Goal: Task Accomplishment & Management: Use online tool/utility

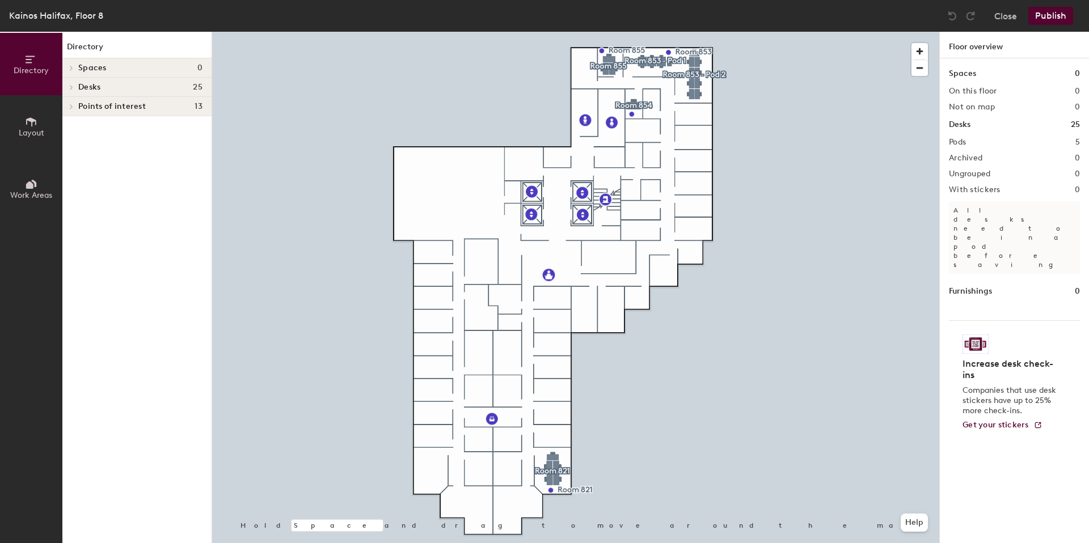
click at [37, 185] on button "Work Areas" at bounding box center [31, 189] width 62 height 62
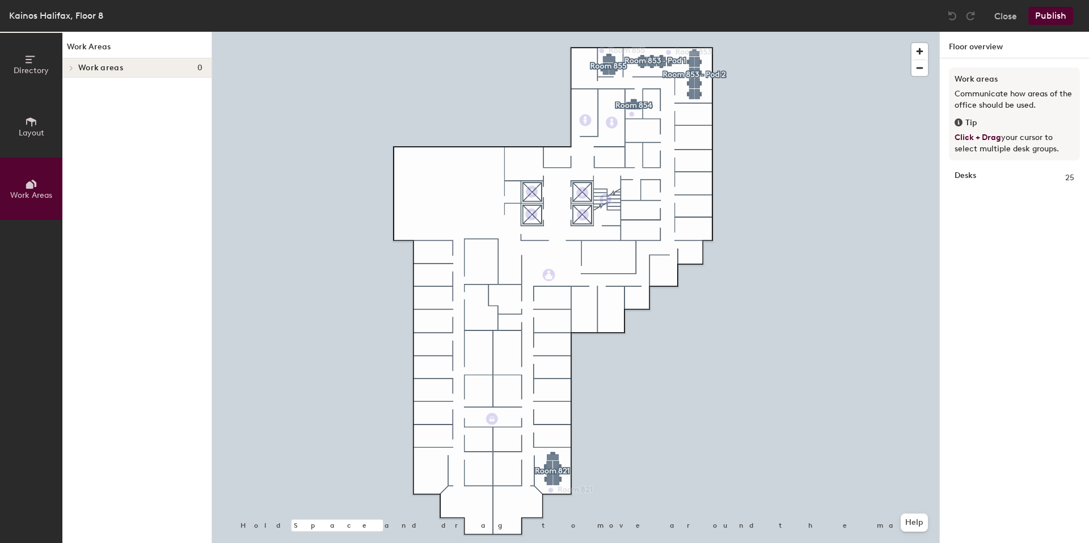
click at [28, 147] on button "Layout" at bounding box center [31, 126] width 62 height 62
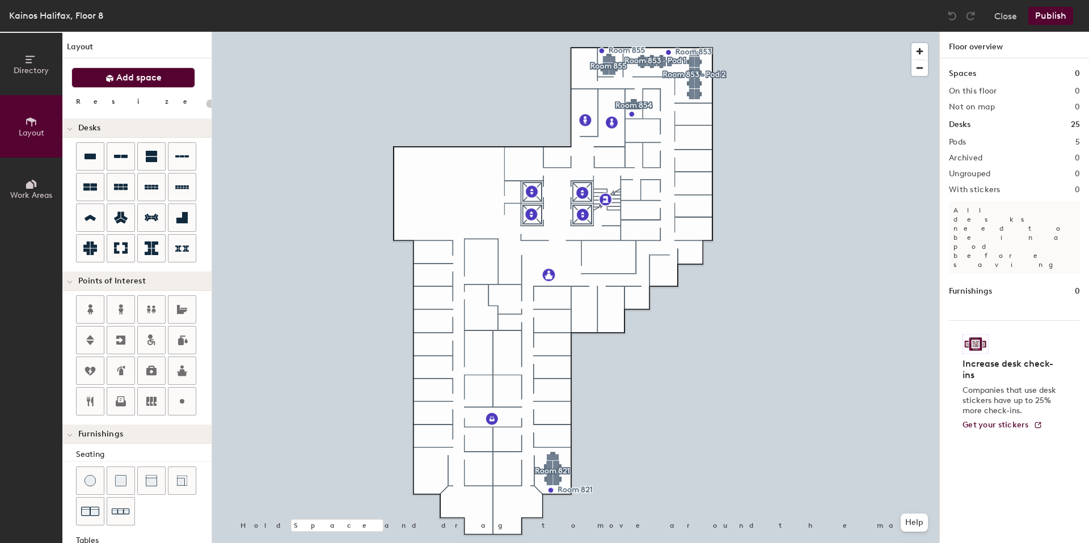
click at [129, 83] on button "Add space" at bounding box center [133, 77] width 124 height 20
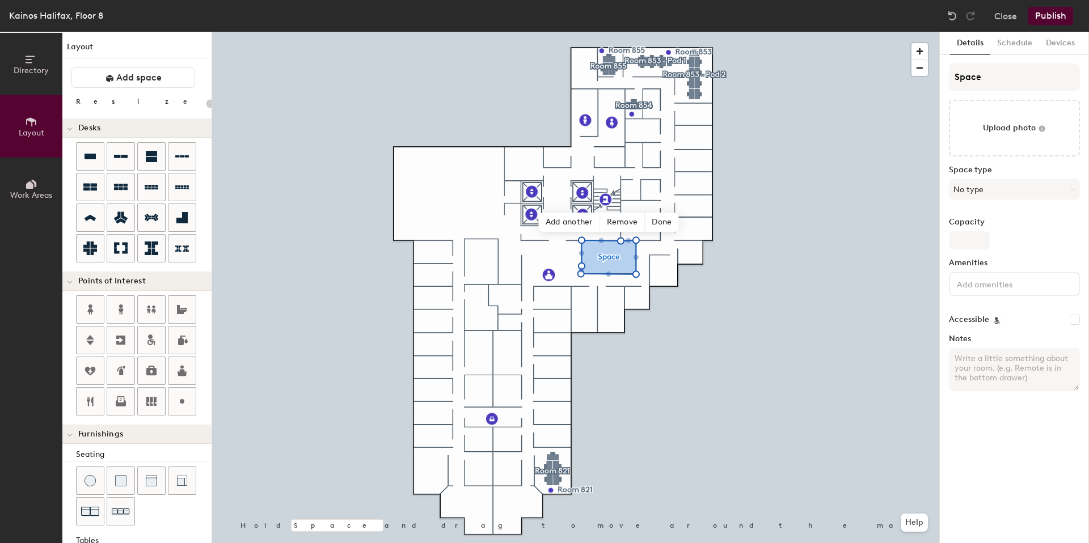
type input "20"
click at [976, 72] on input "Space" at bounding box center [1014, 77] width 131 height 27
type input "Booar"
type input "20"
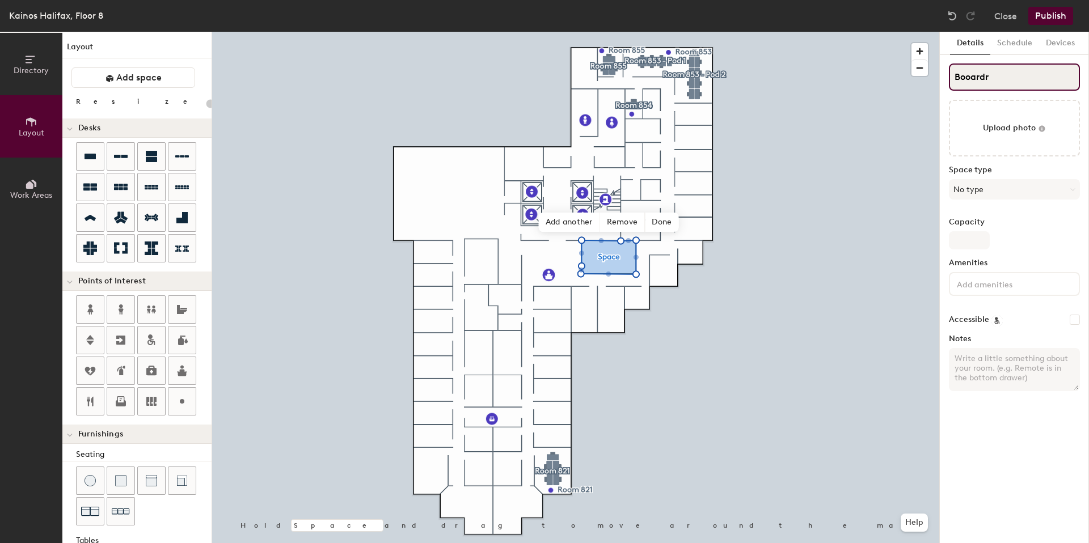
type input "Booardro"
type input "20"
type input "Booardroom"
type input "20"
type input "Booardroom"
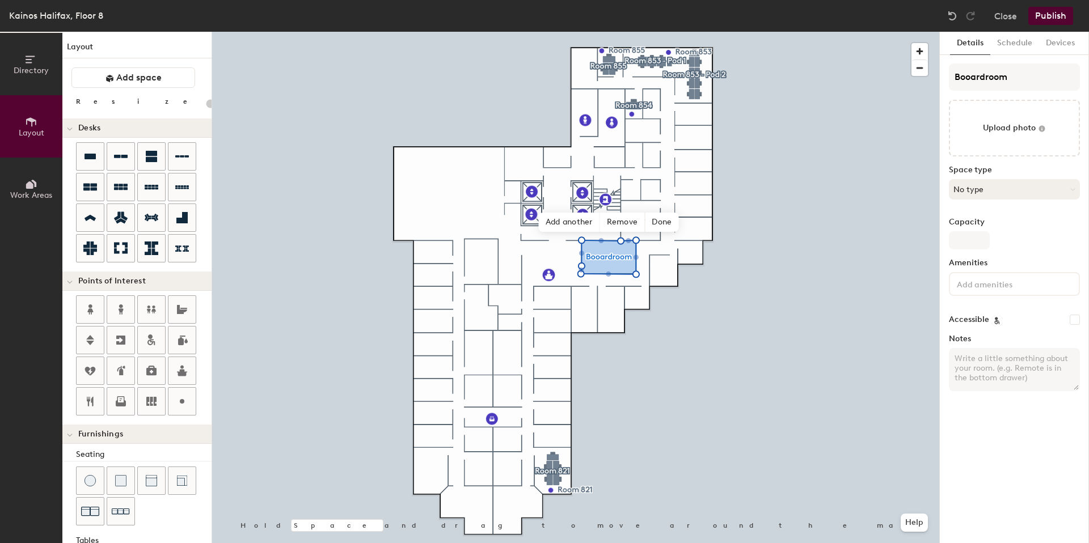
click at [1018, 194] on button "No type" at bounding box center [1014, 189] width 131 height 20
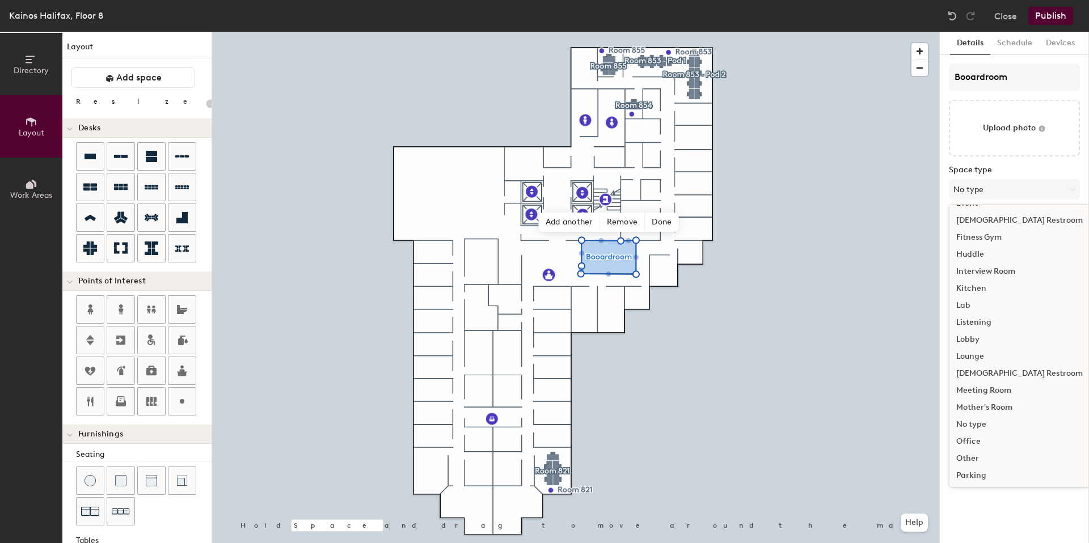
scroll to position [14, 0]
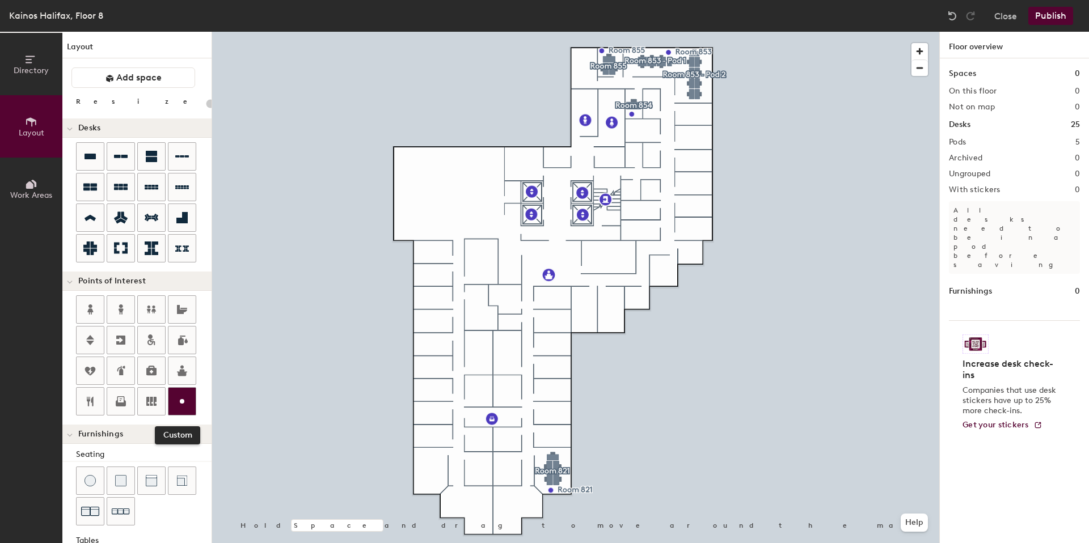
click at [188, 396] on icon at bounding box center [182, 402] width 14 height 14
type input "20"
type input "Boardroom"
click at [598, 277] on span "Edit" at bounding box center [596, 279] width 29 height 19
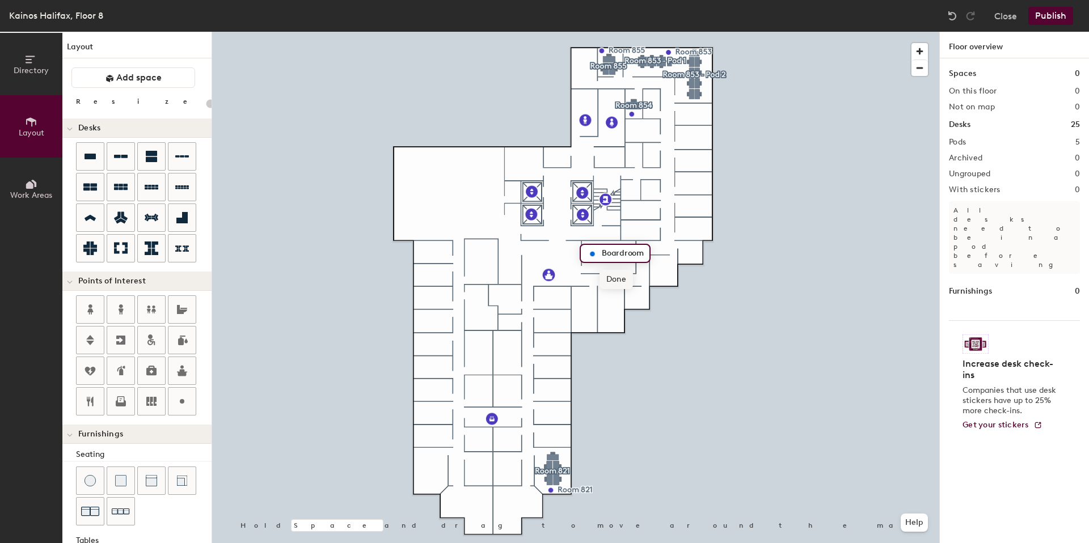
click at [605, 280] on span "Done" at bounding box center [616, 279] width 33 height 19
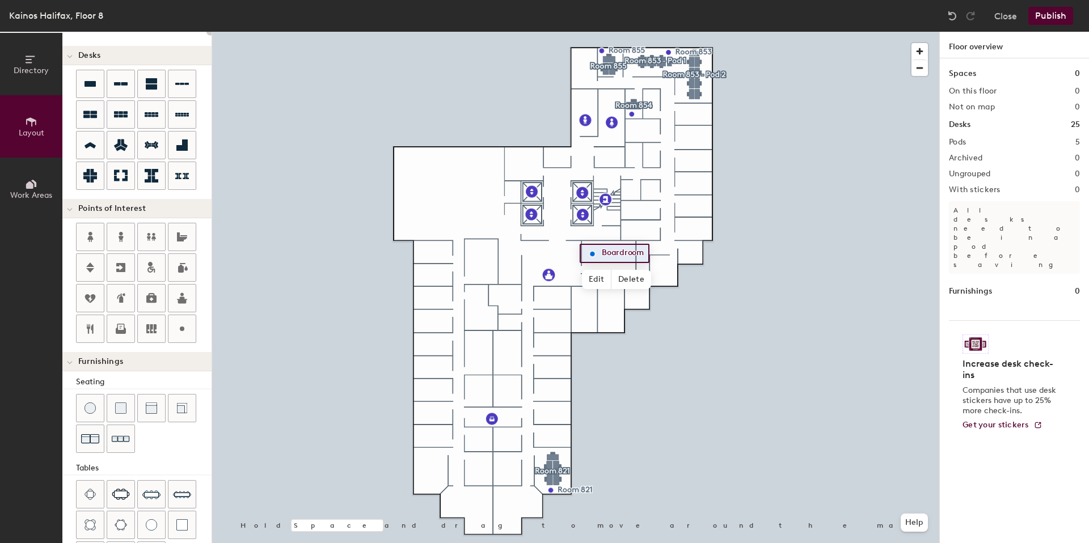
scroll to position [173, 0]
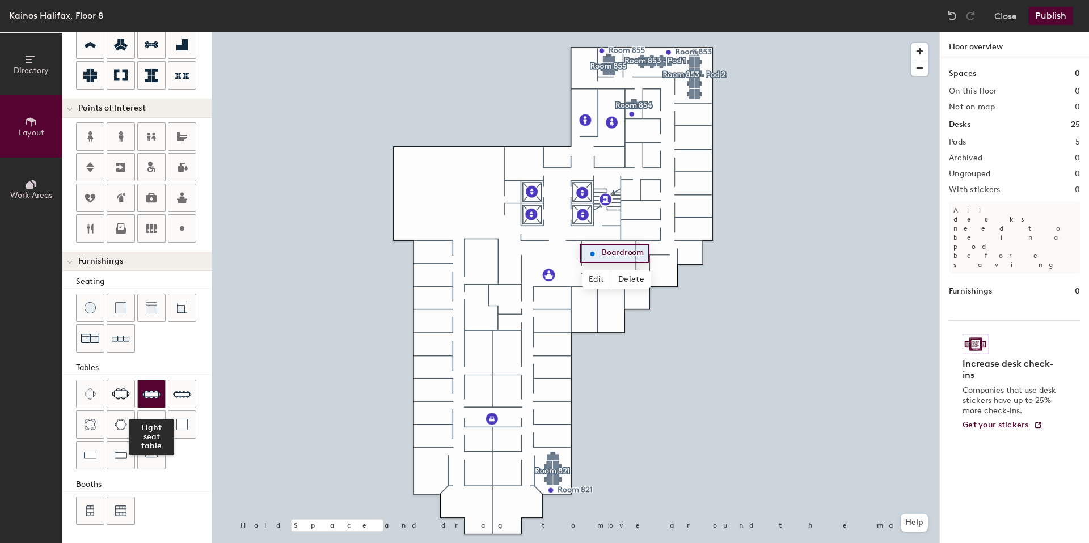
click at [149, 390] on img at bounding box center [151, 394] width 18 height 18
click at [548, 256] on div "Directory Layout Work Areas Layout Add space Resize Desks Points of Interest Fu…" at bounding box center [544, 288] width 1089 height 512
click at [160, 393] on img at bounding box center [151, 394] width 18 height 18
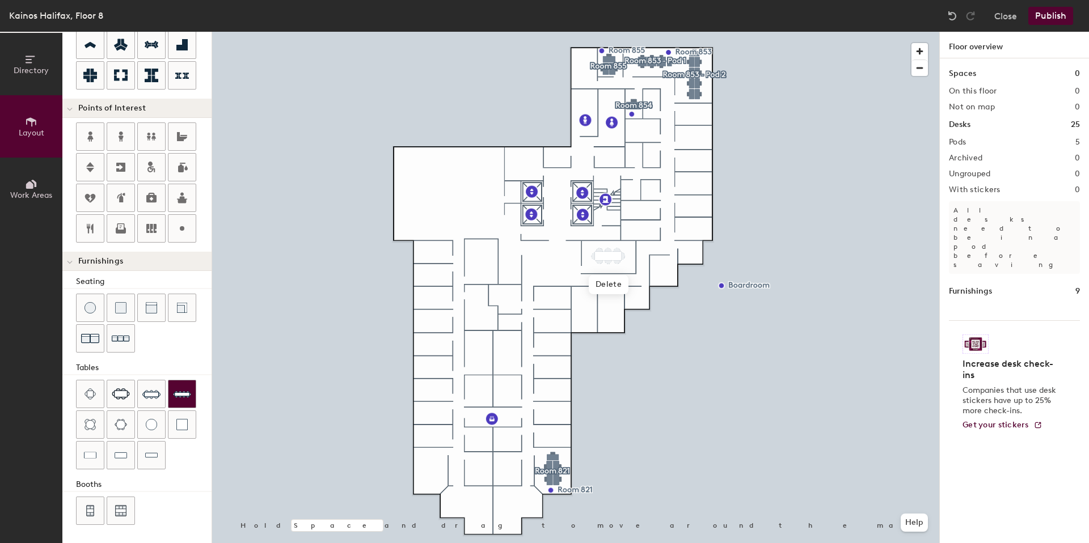
click at [753, 32] on div at bounding box center [575, 32] width 727 height 0
type input "20"
click at [617, 293] on span "Edit" at bounding box center [608, 295] width 29 height 19
click at [615, 293] on span "Edit" at bounding box center [608, 295] width 29 height 19
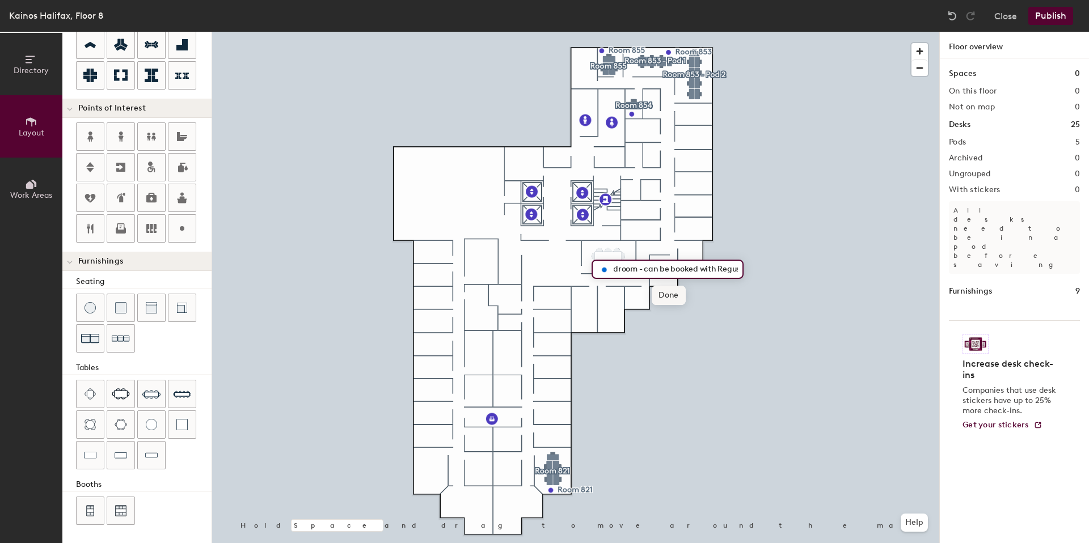
type input "Boardroom - can be booked with Regus"
click at [618, 32] on div at bounding box center [575, 32] width 727 height 0
click at [773, 32] on div at bounding box center [575, 32] width 727 height 0
click at [615, 32] on div at bounding box center [575, 32] width 727 height 0
type input "20"
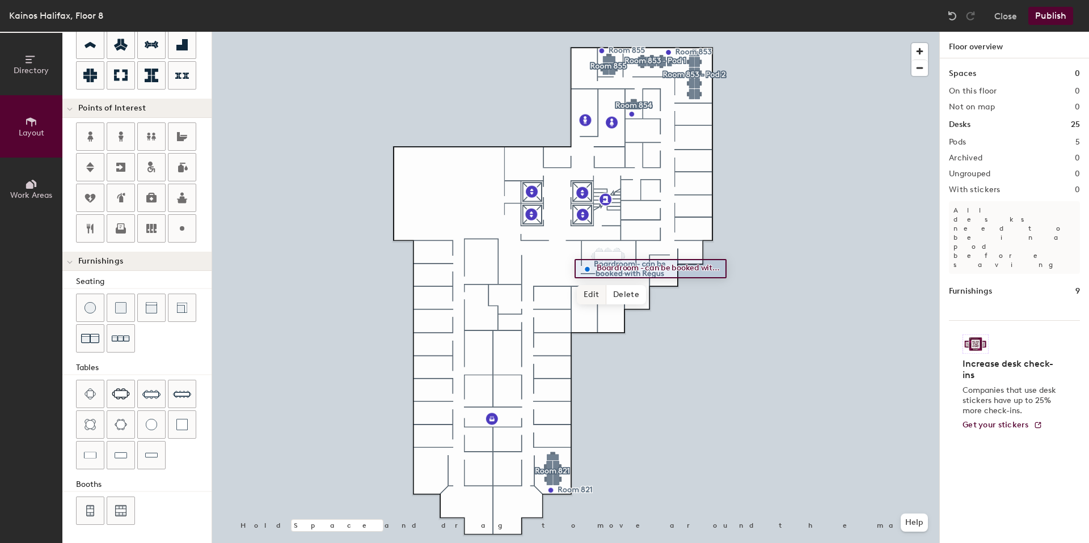
click at [601, 297] on span "Edit" at bounding box center [591, 294] width 29 height 19
click at [616, 264] on input "Boardroom - can be booked with Regus" at bounding box center [657, 269] width 127 height 16
click at [812, 270] on div "Boardroom - can be booked with Regus Done Hold Space and drag to move around th…" at bounding box center [575, 288] width 727 height 512
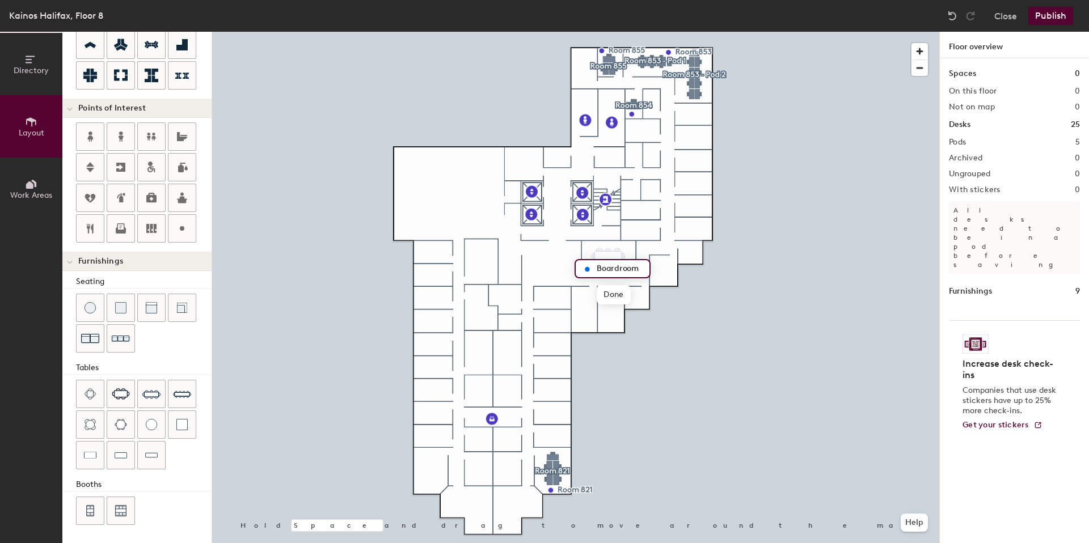
type input "Boardroom"
drag, startPoint x: 620, startPoint y: 267, endPoint x: 691, endPoint y: 268, distance: 70.9
click at [765, 32] on div at bounding box center [575, 32] width 727 height 0
click at [768, 32] on div at bounding box center [575, 32] width 727 height 0
click at [618, 32] on div at bounding box center [575, 32] width 727 height 0
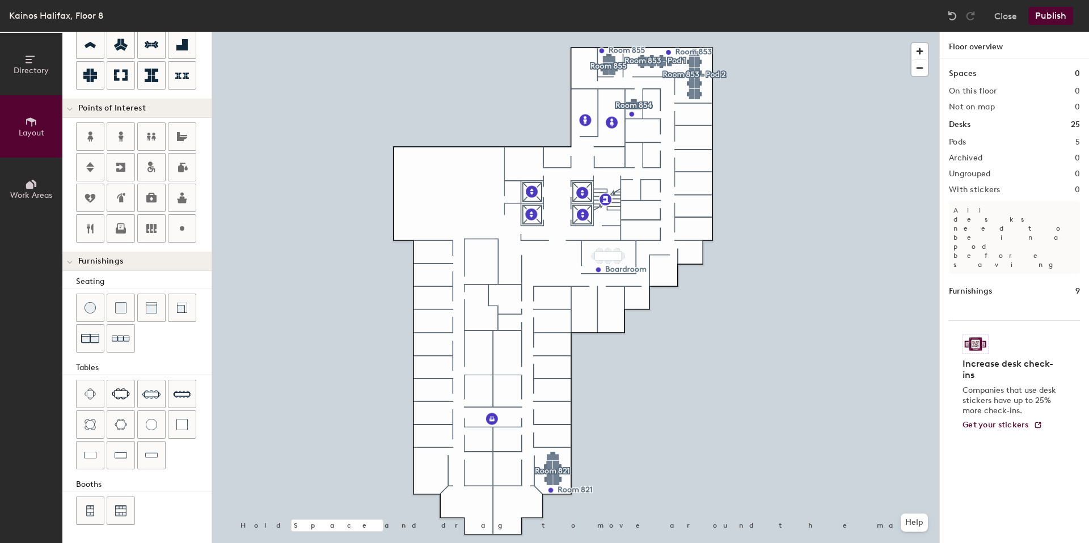
drag, startPoint x: 178, startPoint y: 231, endPoint x: 209, endPoint y: 231, distance: 31.2
click at [179, 231] on icon at bounding box center [182, 229] width 14 height 14
type input "20"
type input "Please note: the boardroom needs to be booked through Regus"
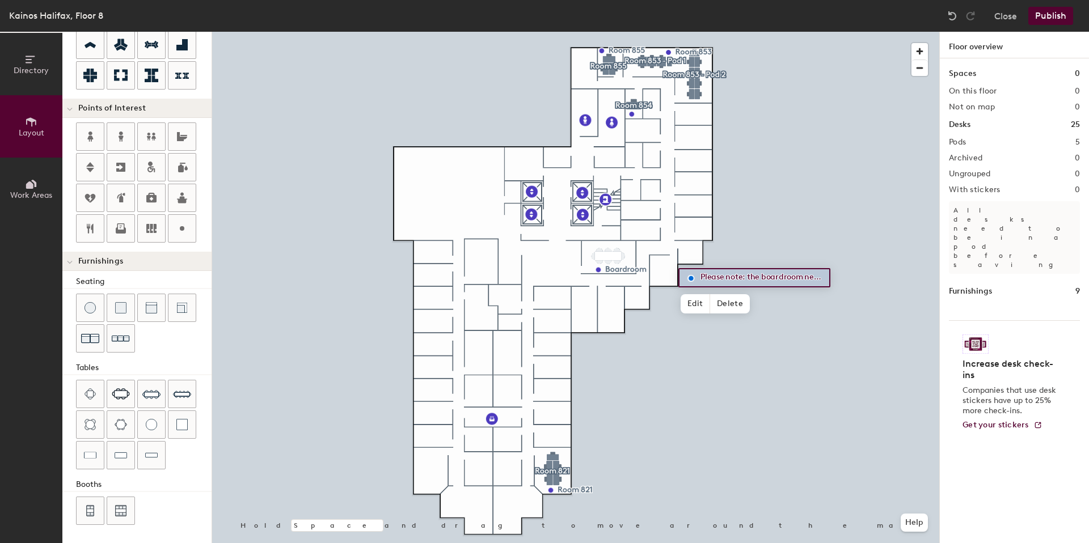
click at [776, 32] on div at bounding box center [575, 32] width 727 height 0
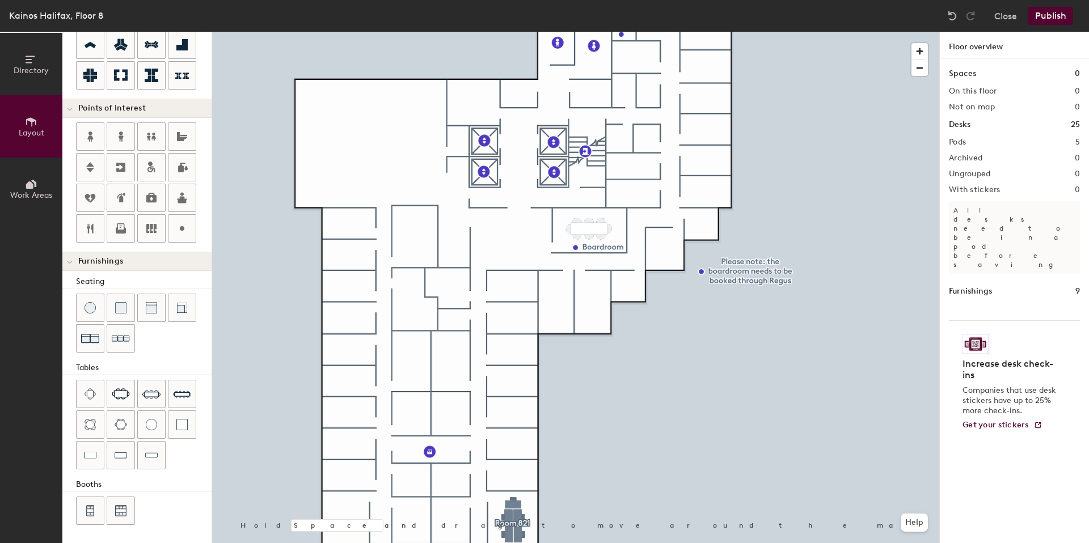
click at [493, 32] on div at bounding box center [575, 32] width 727 height 0
click at [187, 197] on icon at bounding box center [182, 198] width 14 height 14
click at [903, 32] on div at bounding box center [575, 32] width 727 height 0
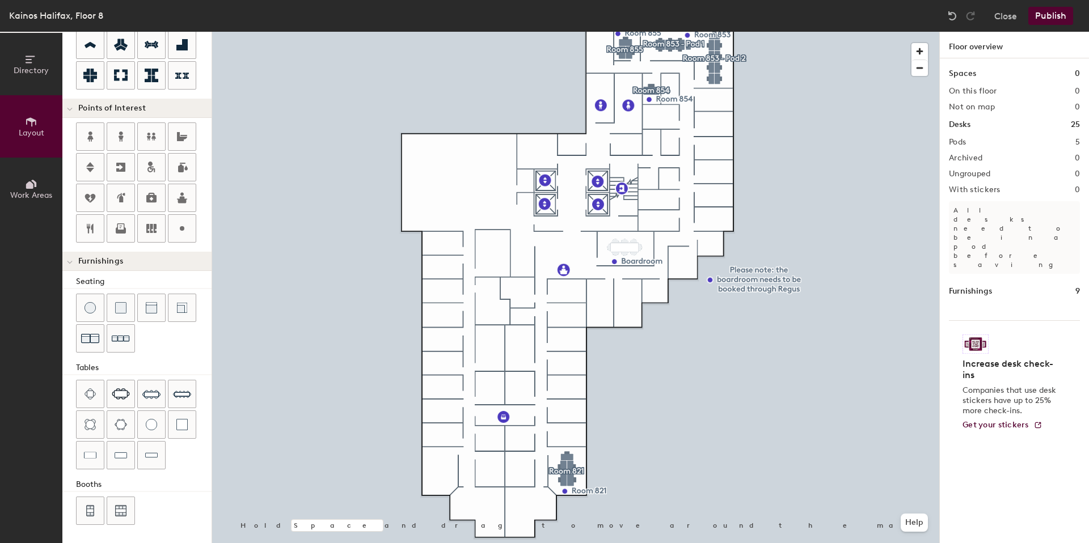
type input "20"
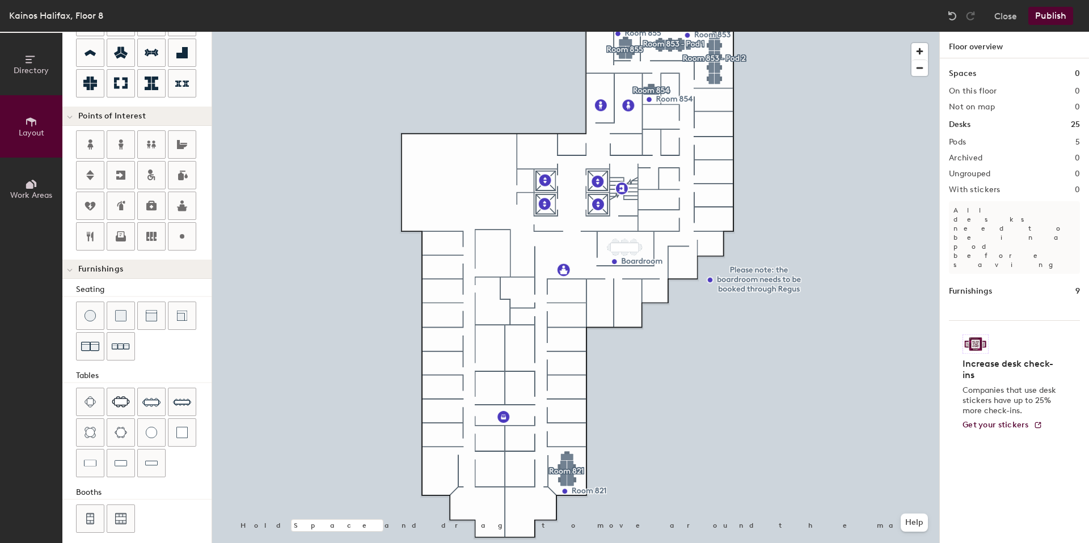
click at [23, 186] on button "Work Areas" at bounding box center [31, 189] width 62 height 62
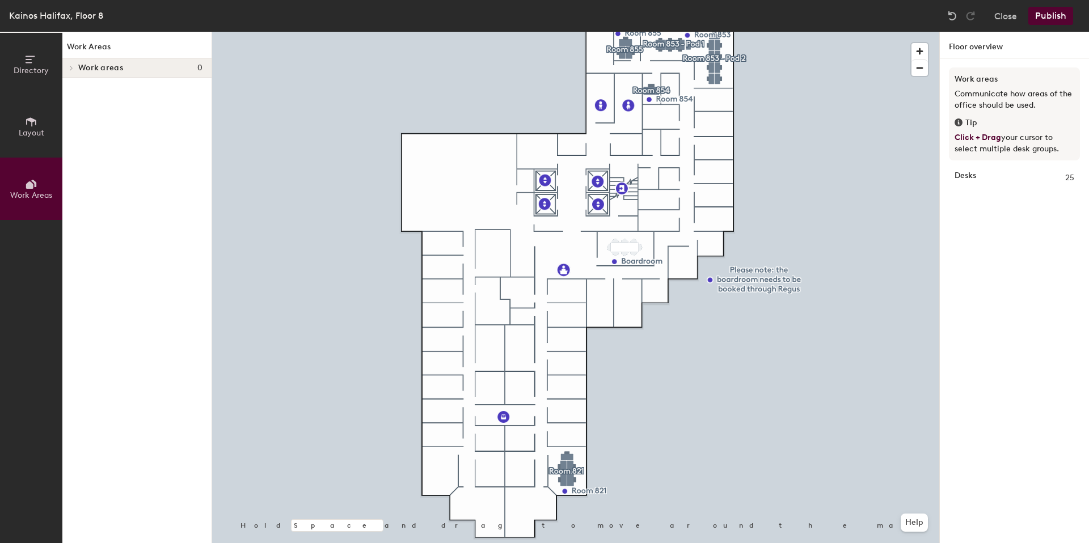
scroll to position [0, 0]
click at [23, 82] on button "Directory" at bounding box center [31, 64] width 62 height 62
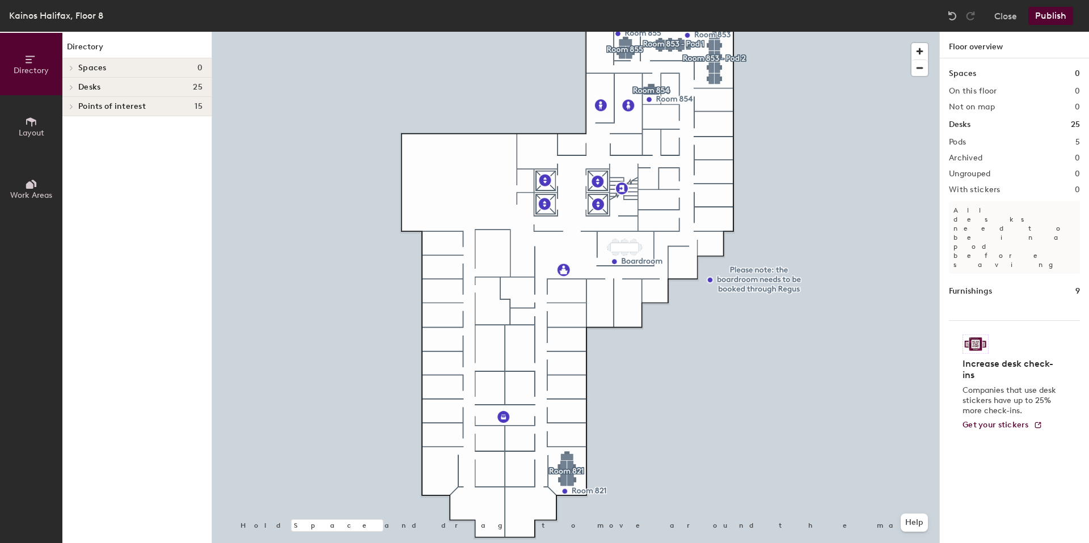
click at [78, 109] on span "Points of interest" at bounding box center [111, 106] width 67 height 9
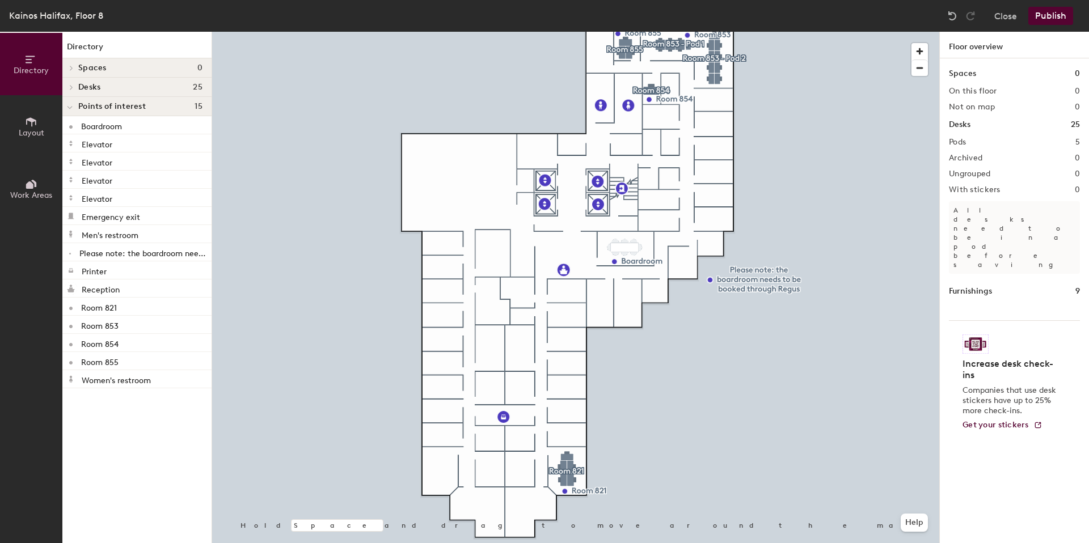
click at [78, 109] on span "Points of interest" at bounding box center [111, 106] width 67 height 9
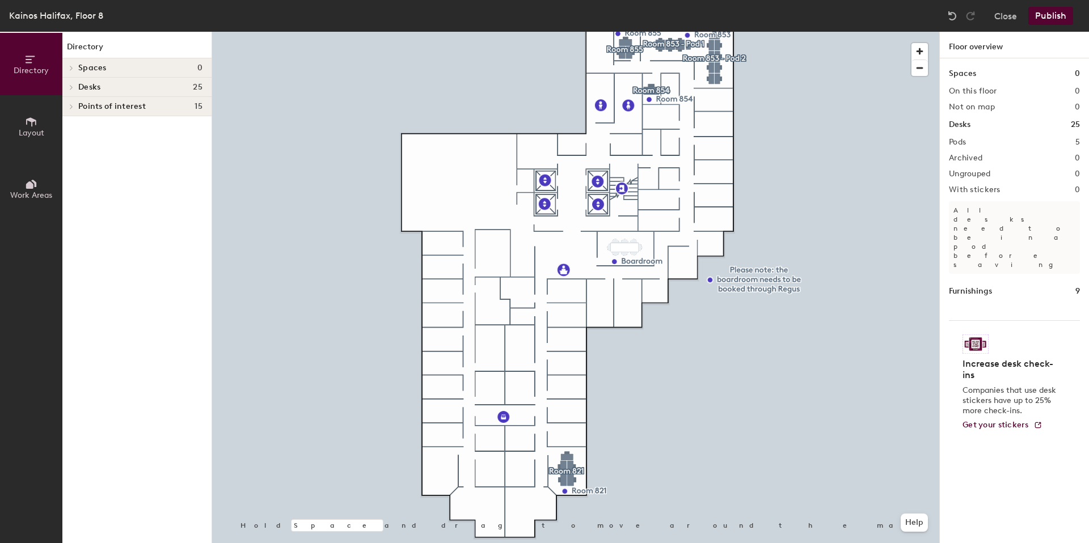
click at [31, 134] on span "Layout" at bounding box center [32, 133] width 26 height 10
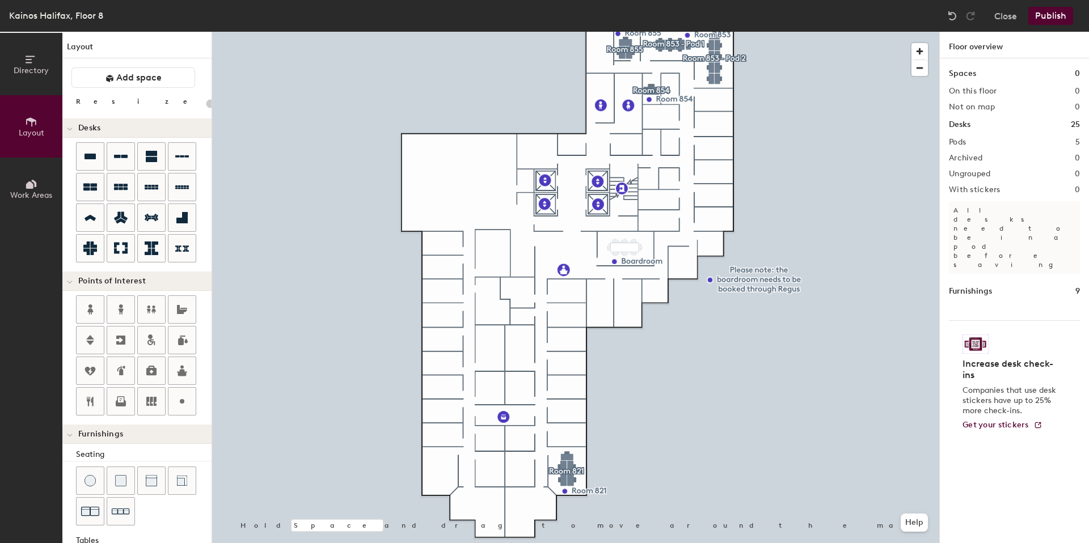
click at [31, 78] on button "Directory" at bounding box center [31, 64] width 62 height 62
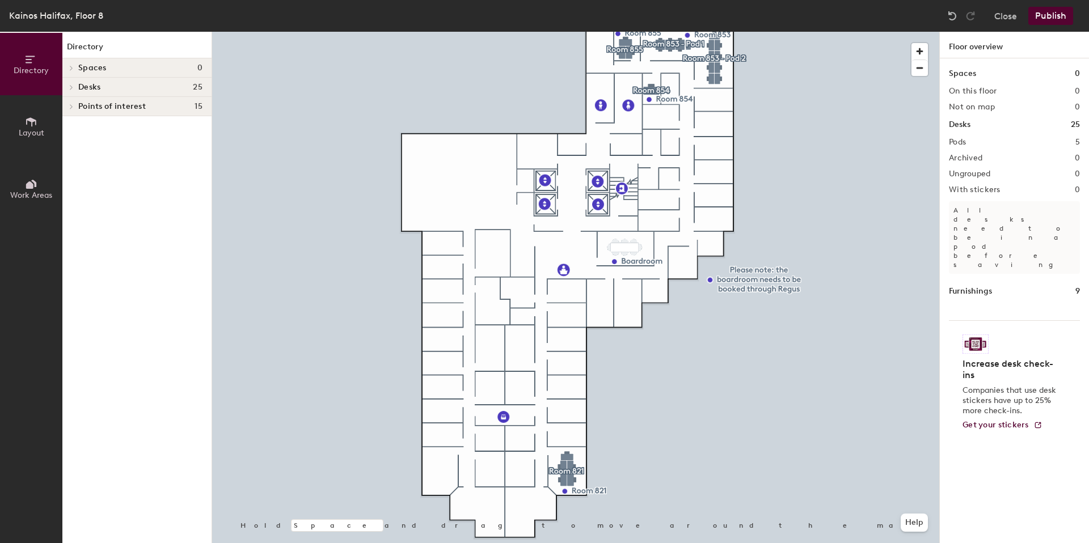
click at [128, 109] on span "Points of interest" at bounding box center [111, 106] width 67 height 9
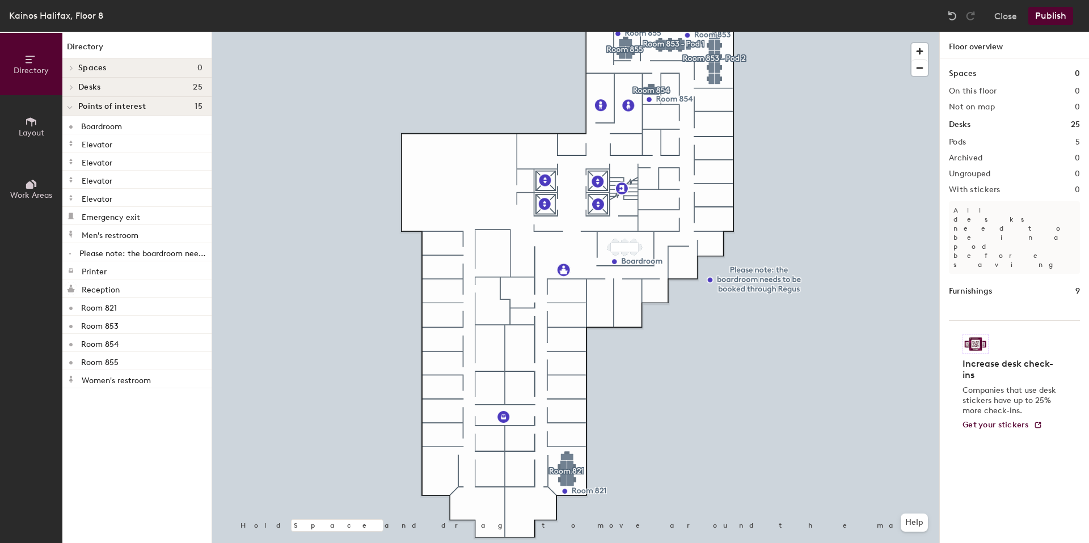
click at [28, 132] on span "Layout" at bounding box center [32, 133] width 26 height 10
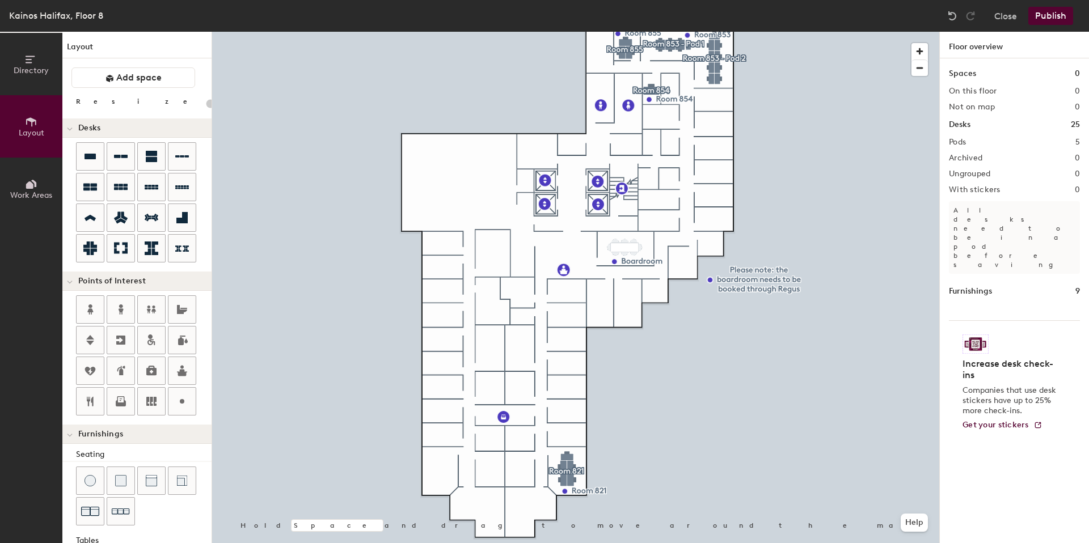
click at [1045, 22] on button "Publish" at bounding box center [1050, 16] width 45 height 18
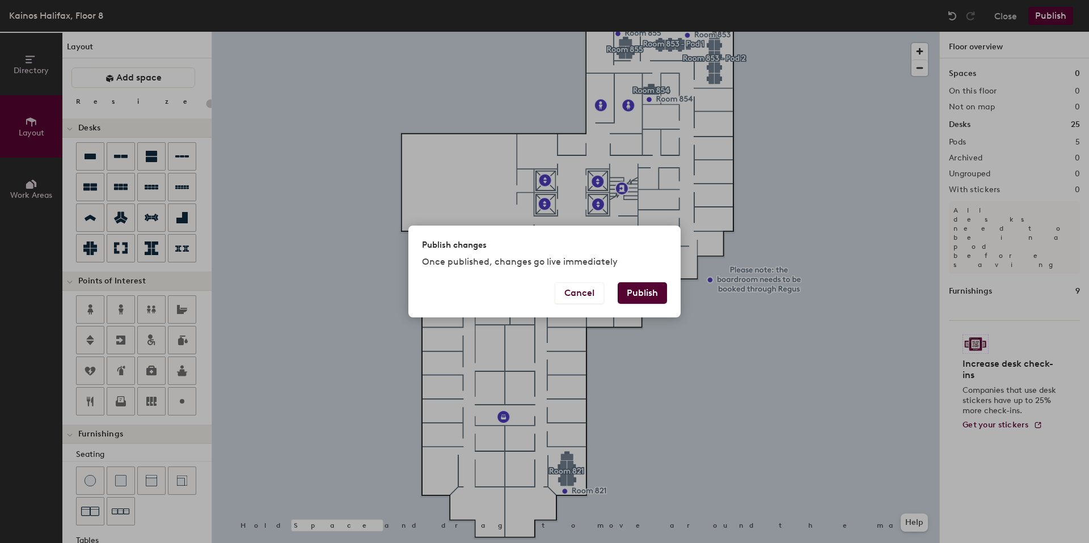
click at [653, 292] on button "Publish" at bounding box center [642, 293] width 49 height 22
type input "20"
